Goal: Task Accomplishment & Management: Complete application form

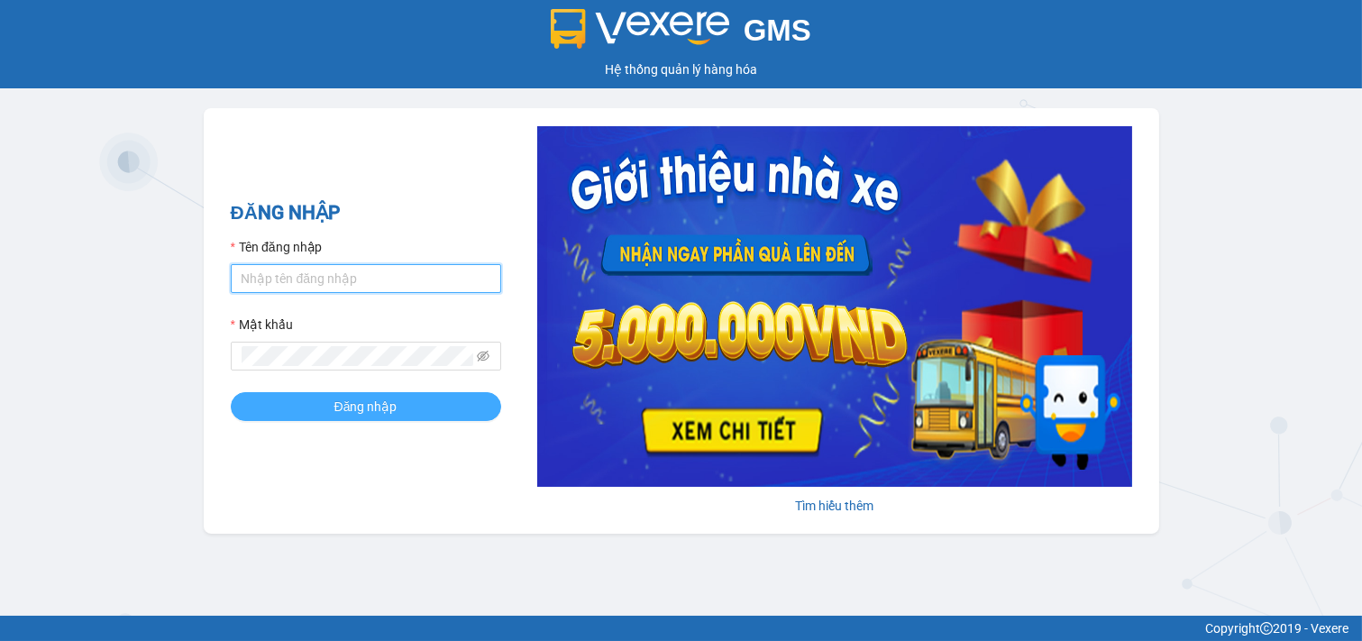
type input "nhi.taithang"
click at [349, 403] on span "Đăng nhập" at bounding box center [365, 406] width 63 height 20
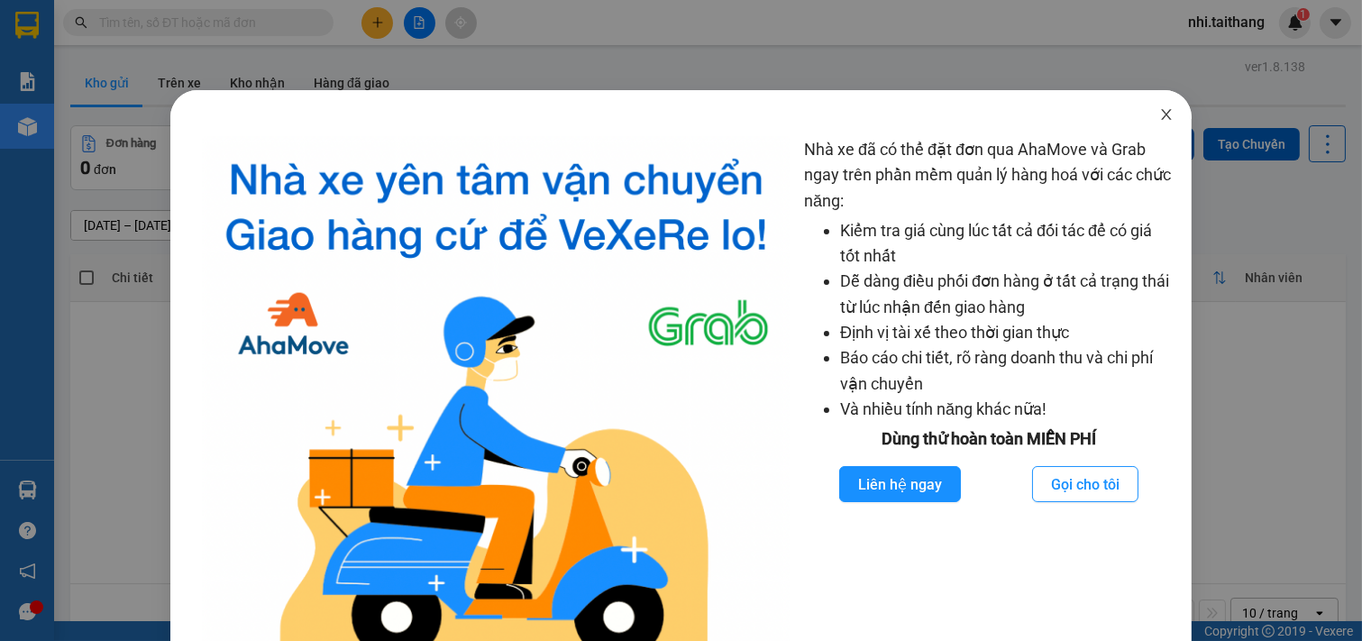
click at [1159, 114] on icon "close" at bounding box center [1166, 114] width 14 height 14
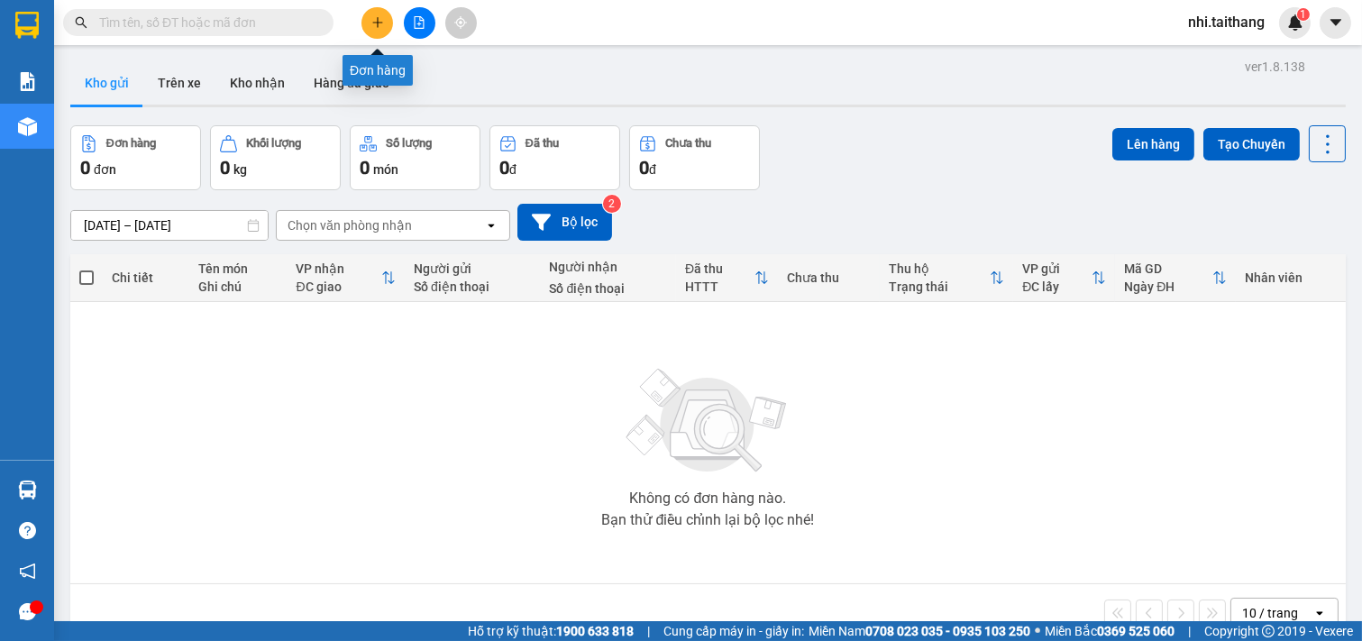
click at [368, 22] on button at bounding box center [377, 23] width 32 height 32
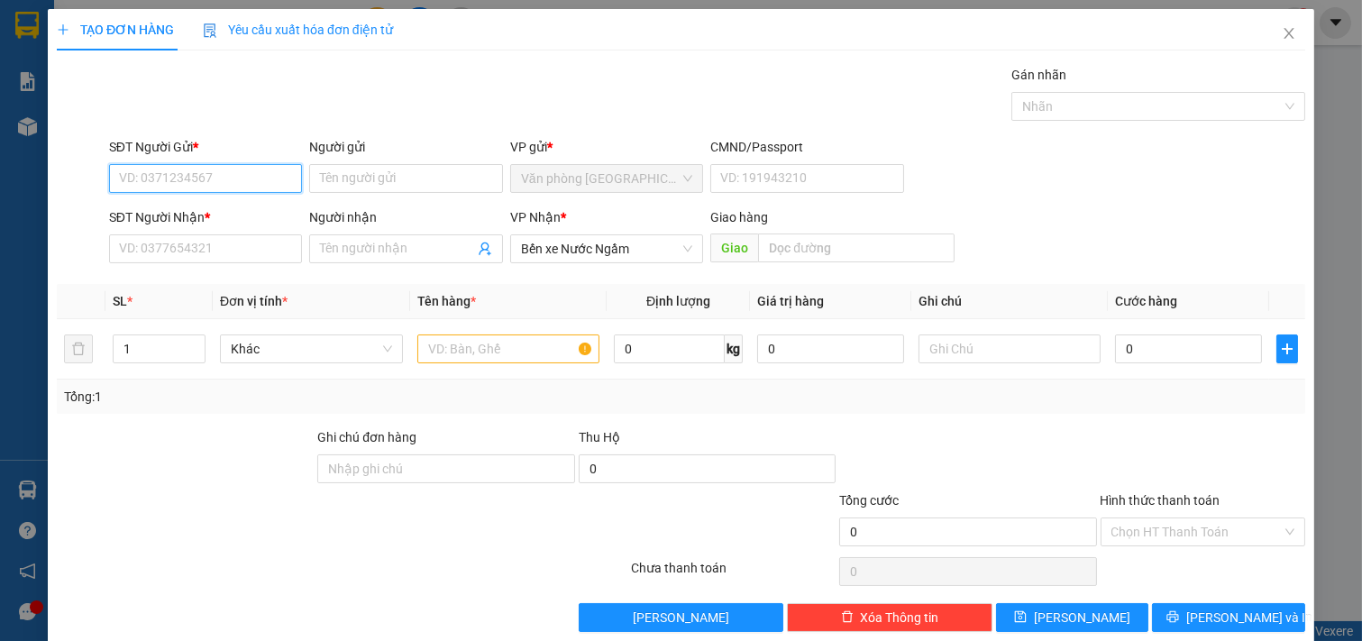
click at [239, 173] on input "SĐT Người Gửi *" at bounding box center [206, 178] width 194 height 29
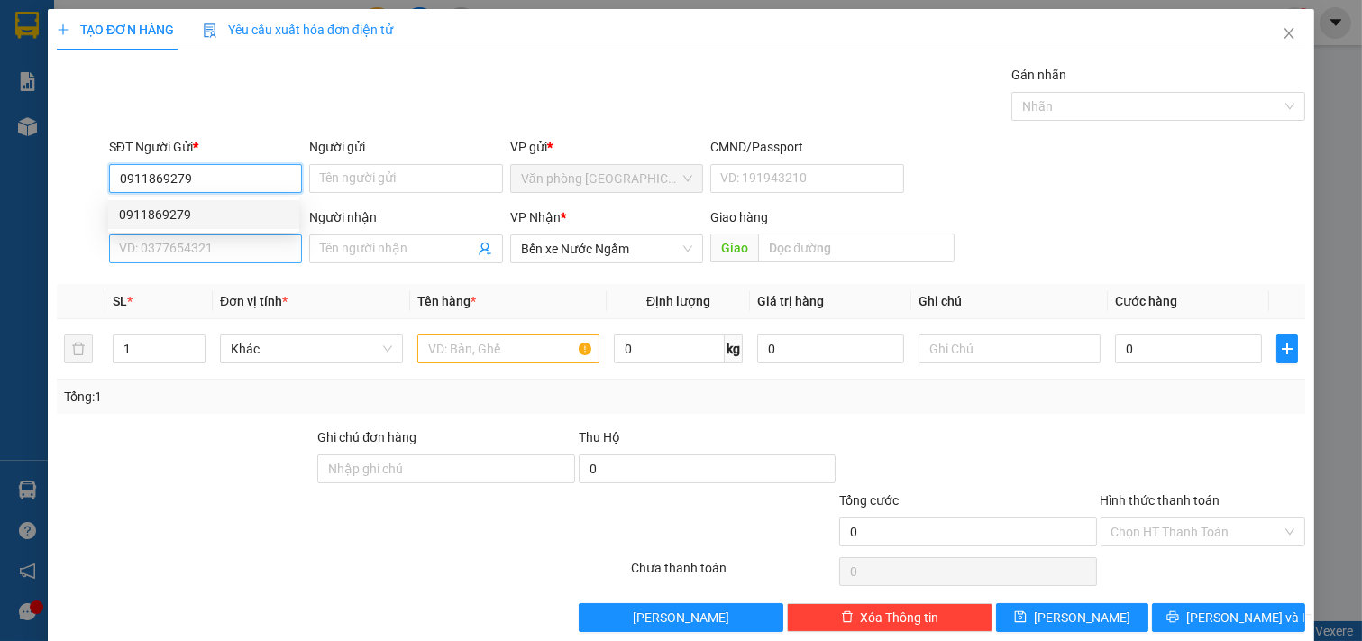
type input "0911869279"
click at [255, 252] on input "SĐT Người Nhận *" at bounding box center [206, 248] width 194 height 29
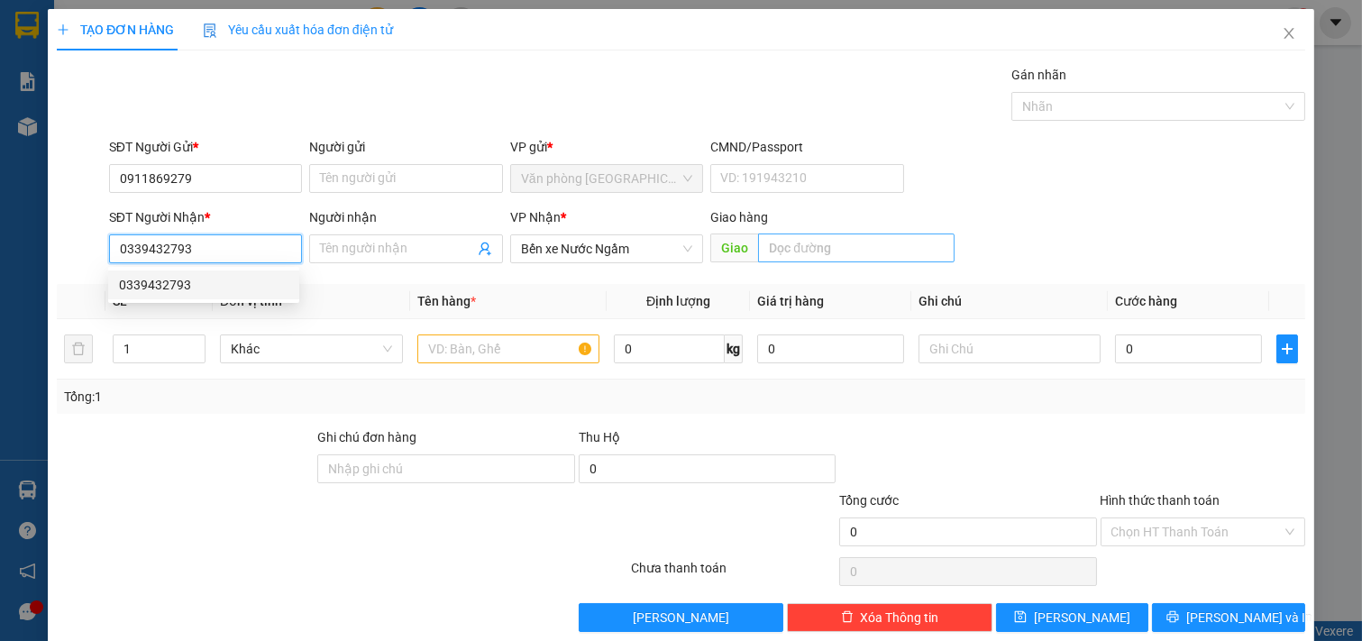
type input "0339432793"
drag, startPoint x: 773, startPoint y: 245, endPoint x: 757, endPoint y: 276, distance: 34.7
click at [771, 253] on input "text" at bounding box center [856, 247] width 196 height 29
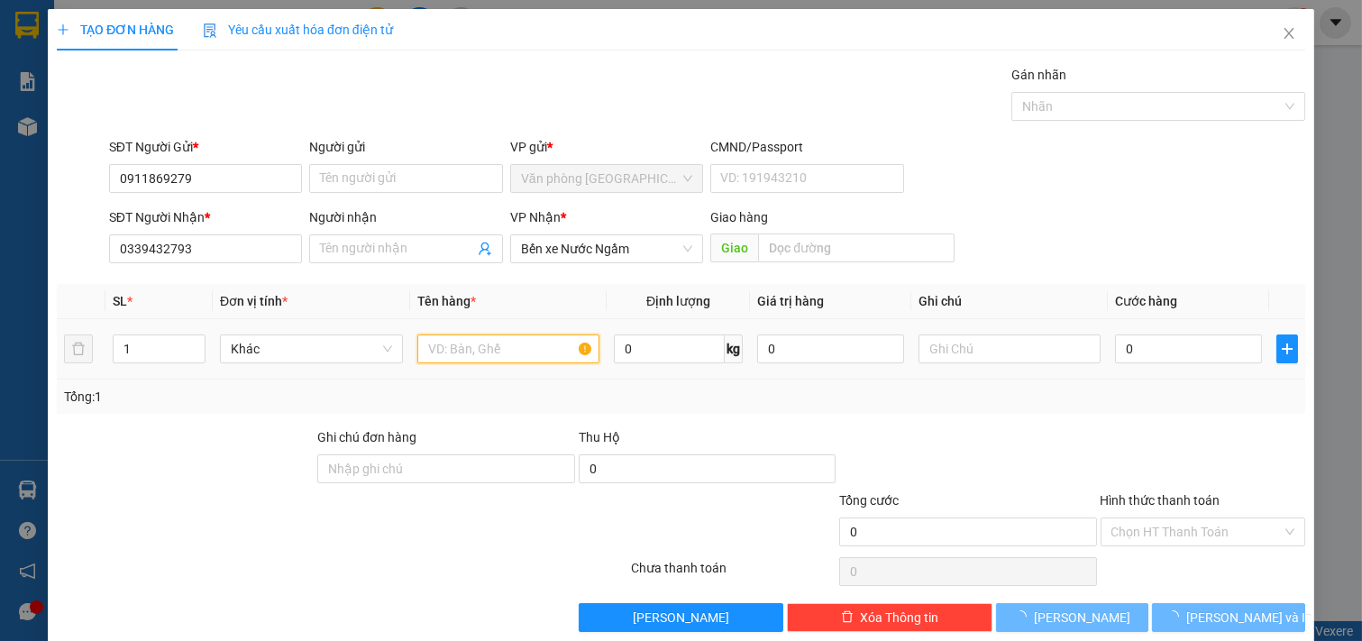
click at [474, 345] on input "text" at bounding box center [508, 348] width 183 height 29
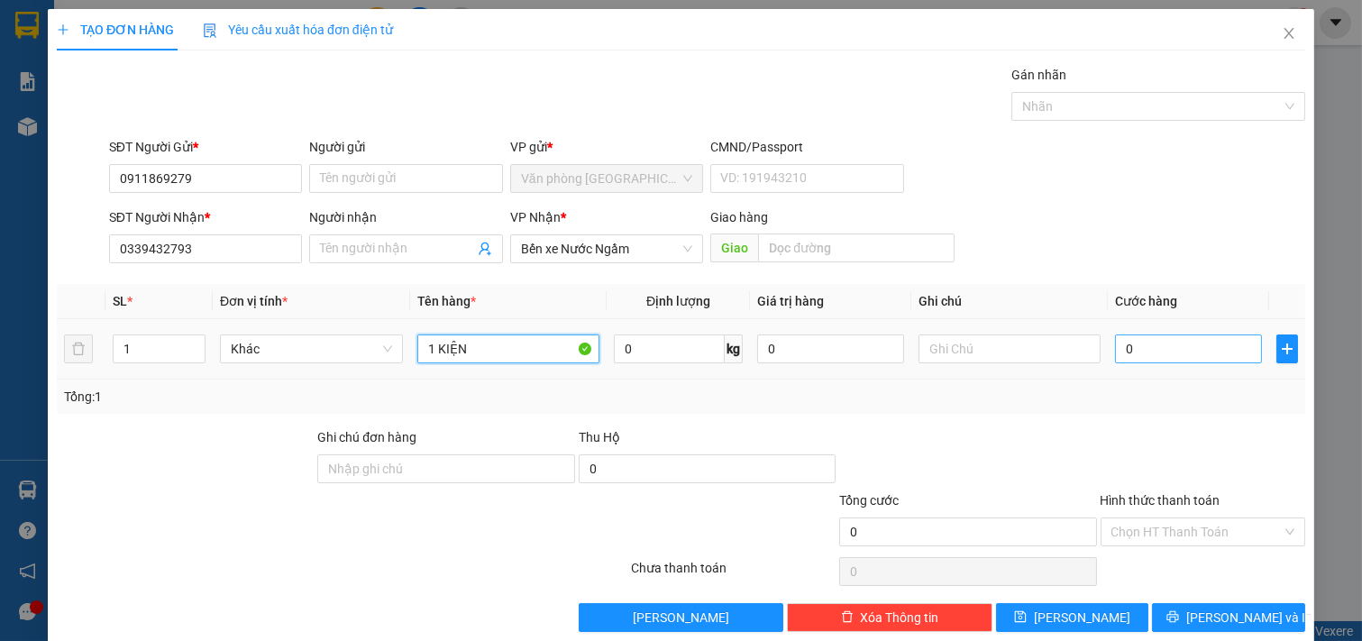
type input "1 KIỆN"
click at [1133, 346] on input "0" at bounding box center [1188, 348] width 147 height 29
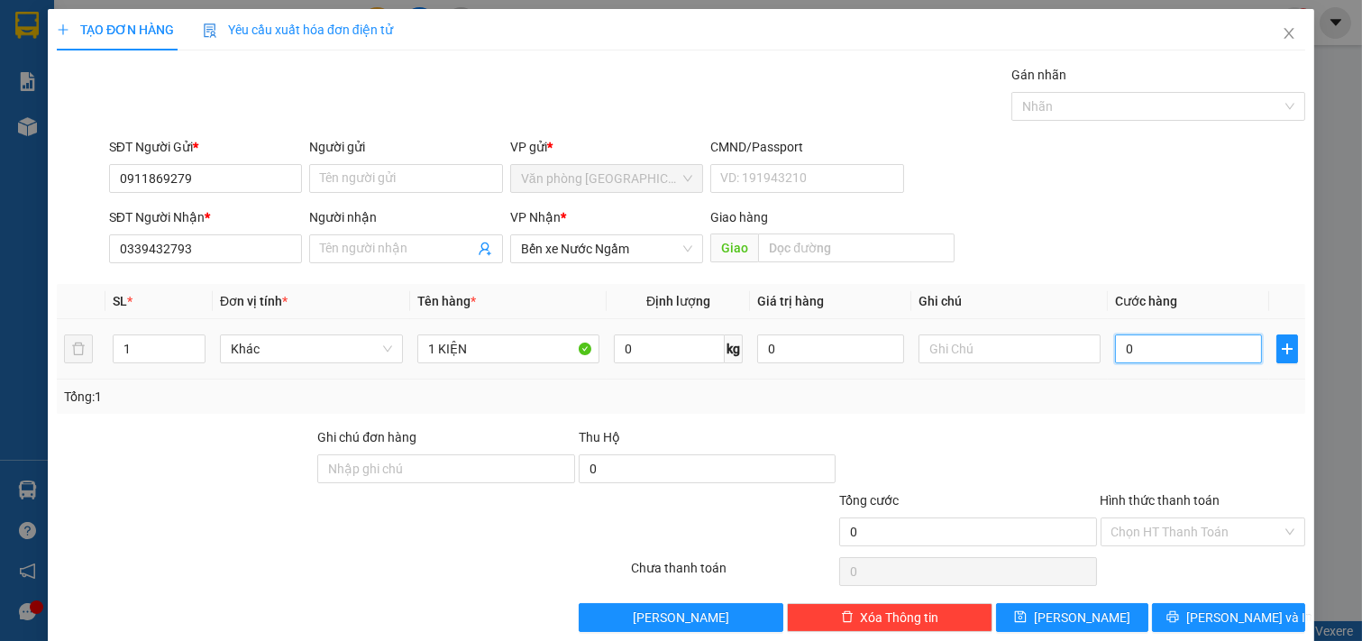
type input "001"
type input "1"
type input "0.015"
type input "15"
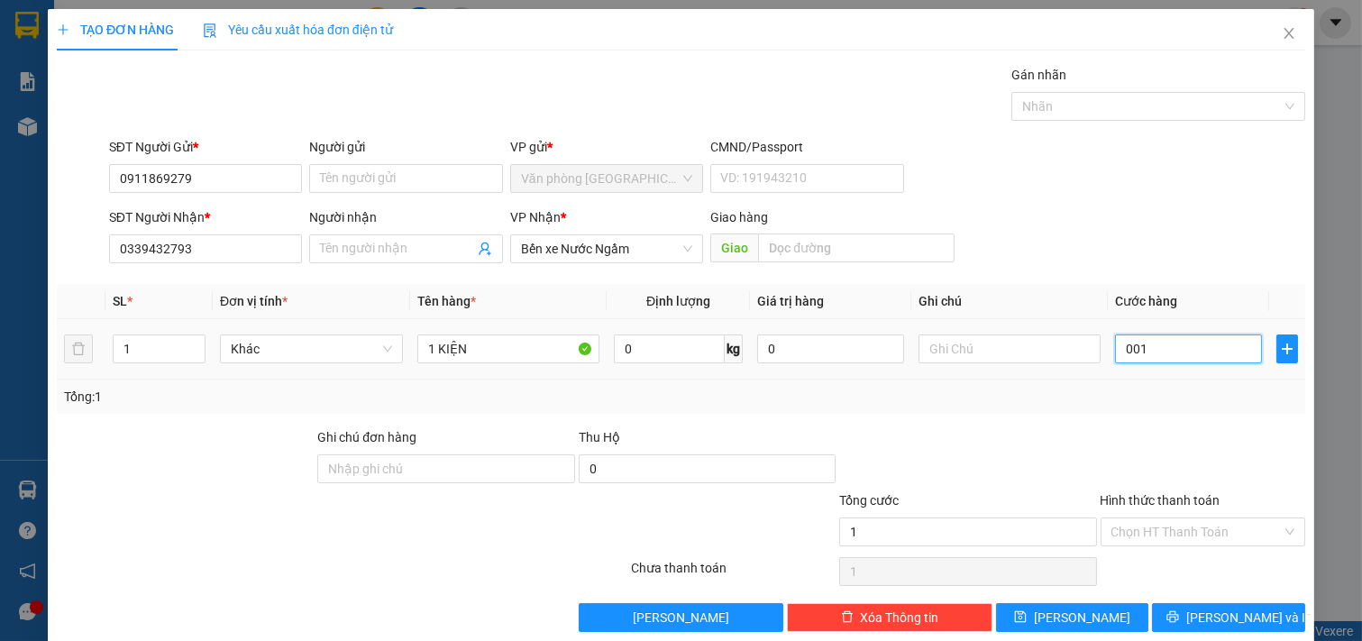
type input "15"
type input "00.150"
type input "150"
type input "150.000"
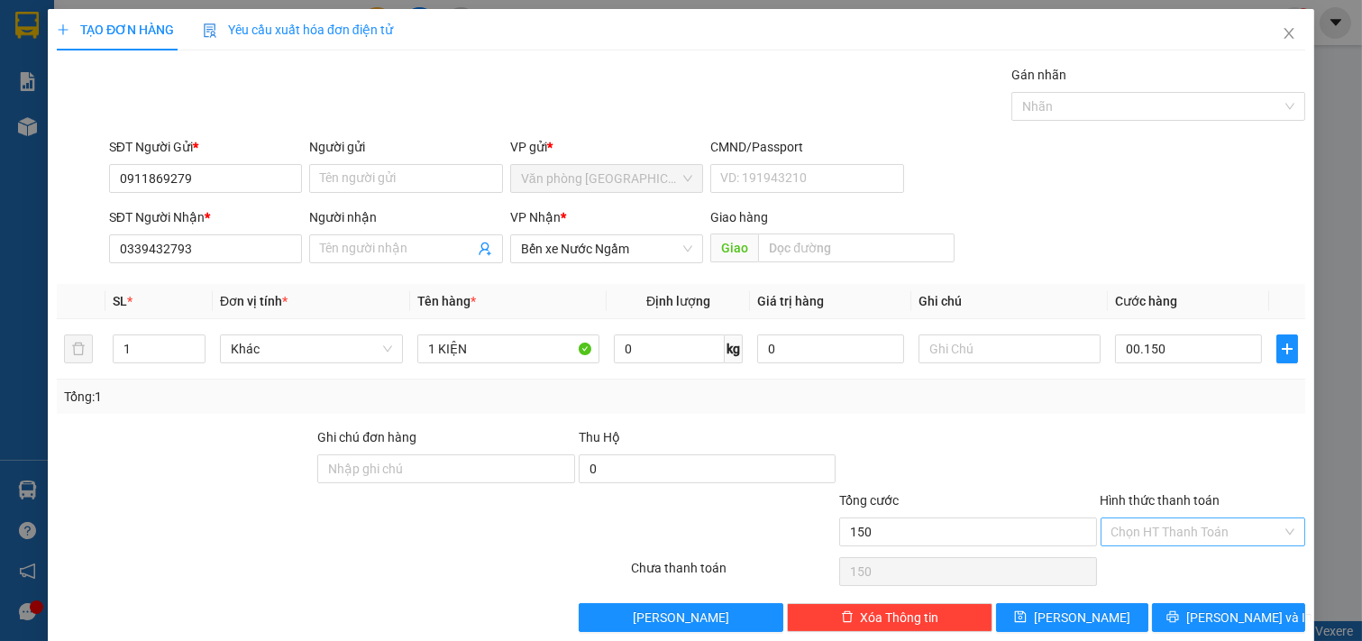
type input "150.000"
click at [1184, 526] on input "Hình thức thanh toán" at bounding box center [1196, 531] width 171 height 27
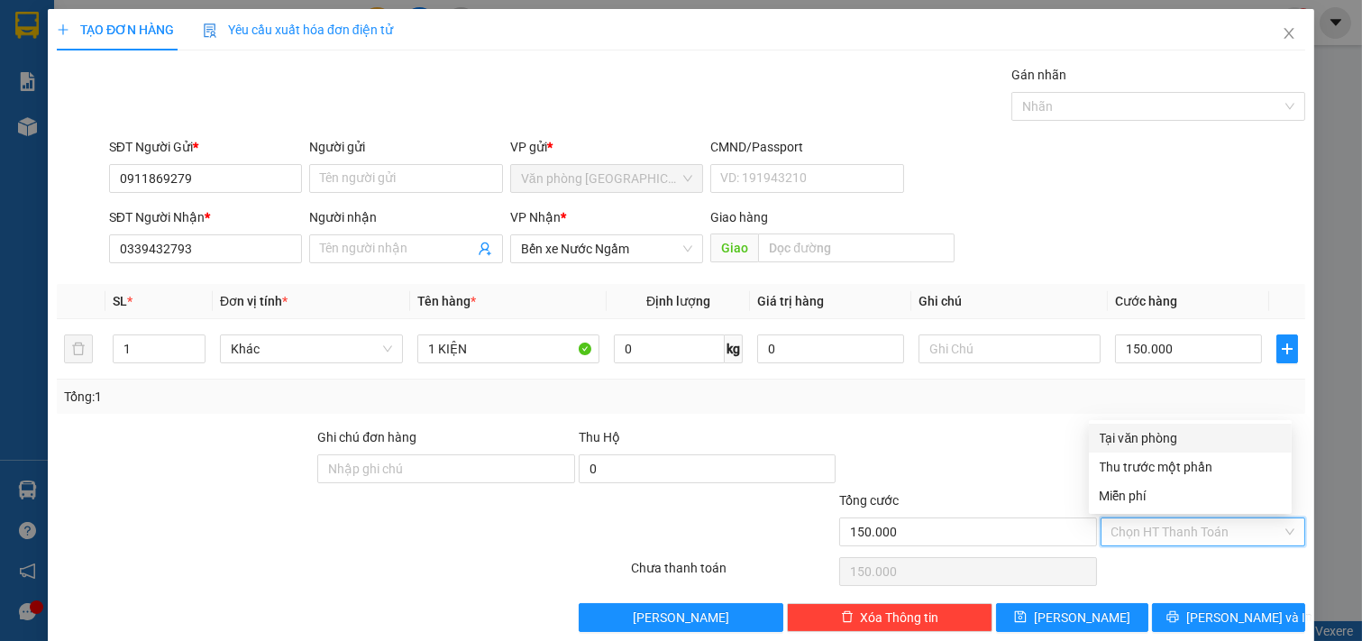
click at [1162, 436] on div "Tại văn phòng" at bounding box center [1189, 438] width 181 height 20
type input "0"
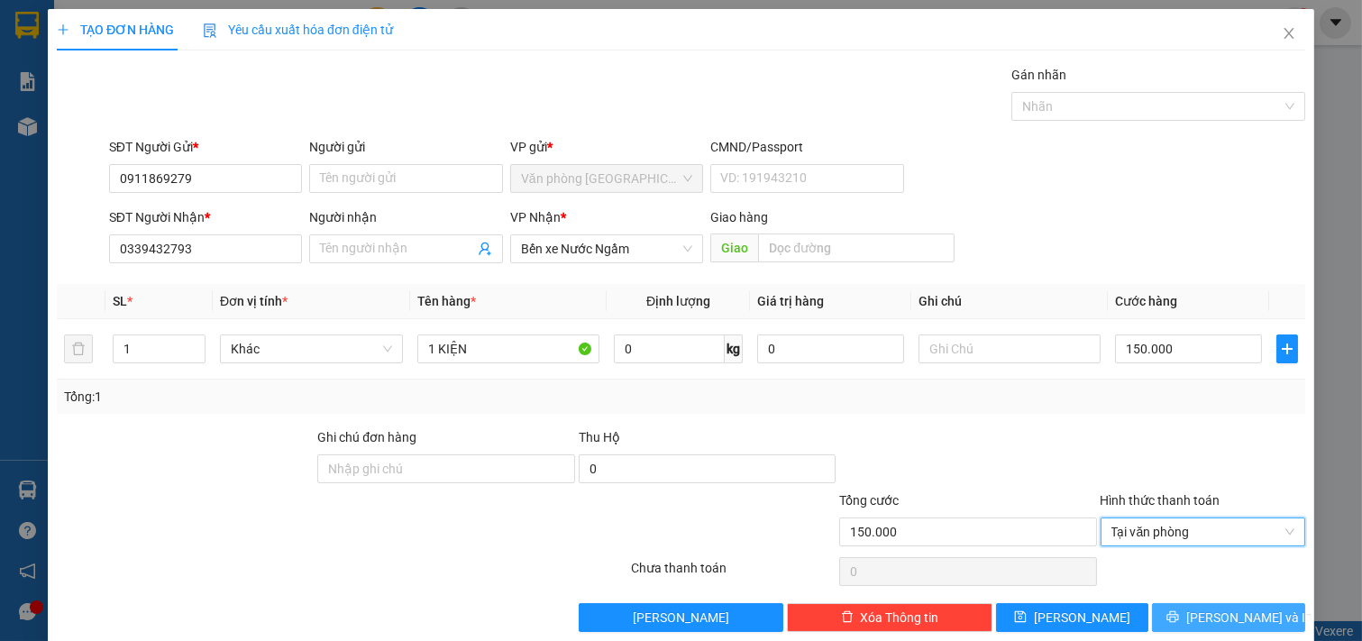
click at [1211, 606] on span "[PERSON_NAME] và In" at bounding box center [1249, 617] width 126 height 20
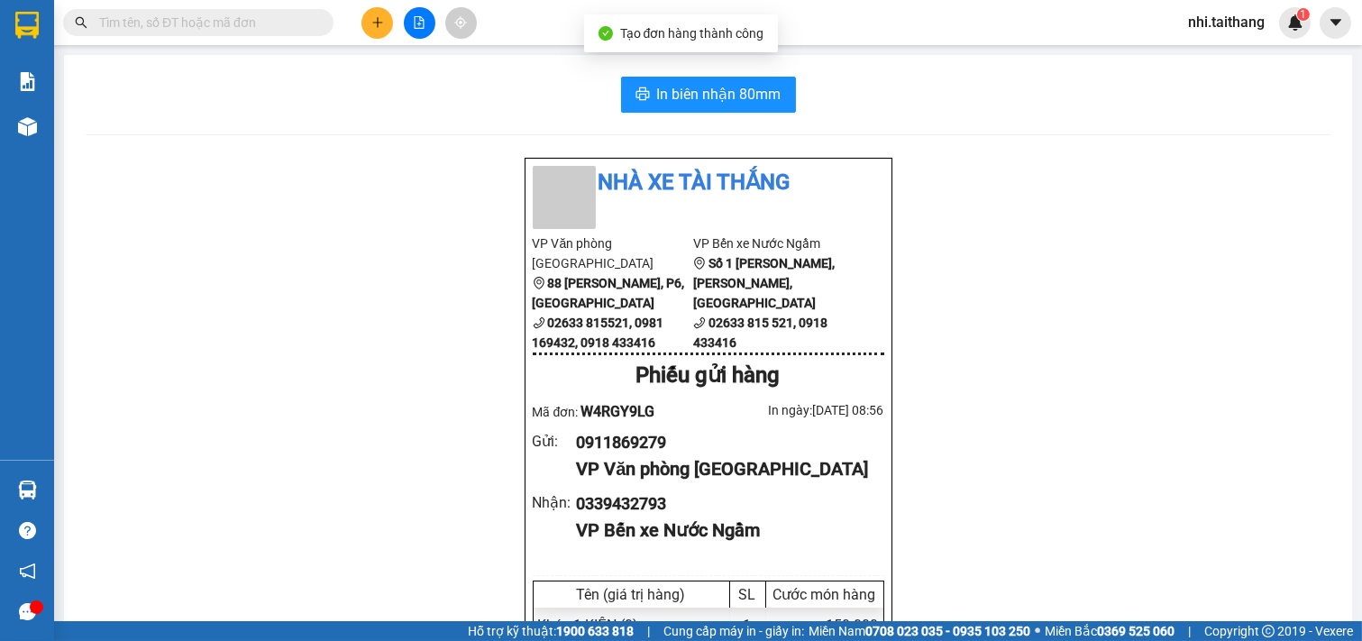
click at [724, 72] on div "In biên nhận 80mm Nhà xe Tài Thắng VP Văn phòng Đà Lạt 88 [PERSON_NAME], P6, [G…" at bounding box center [708, 563] width 1288 height 1016
click at [733, 96] on span "In biên nhận 80mm" at bounding box center [719, 94] width 124 height 23
